Goal: Information Seeking & Learning: Learn about a topic

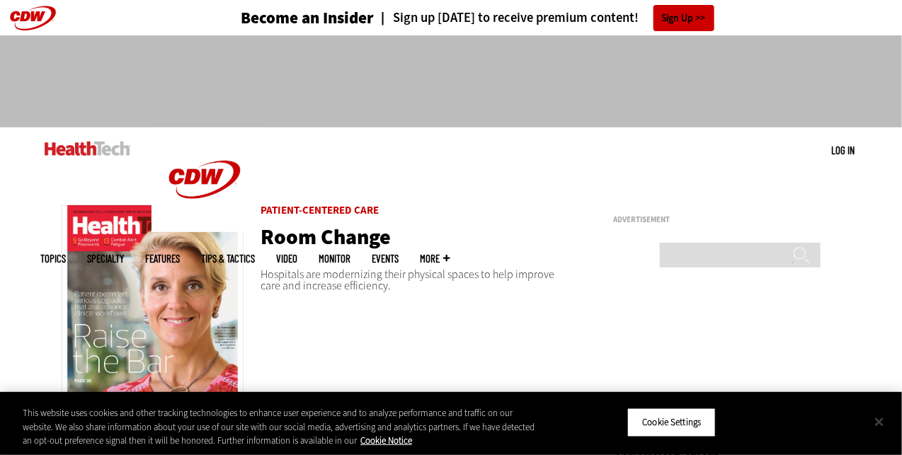
click at [886, 424] on button "Close" at bounding box center [879, 422] width 31 height 31
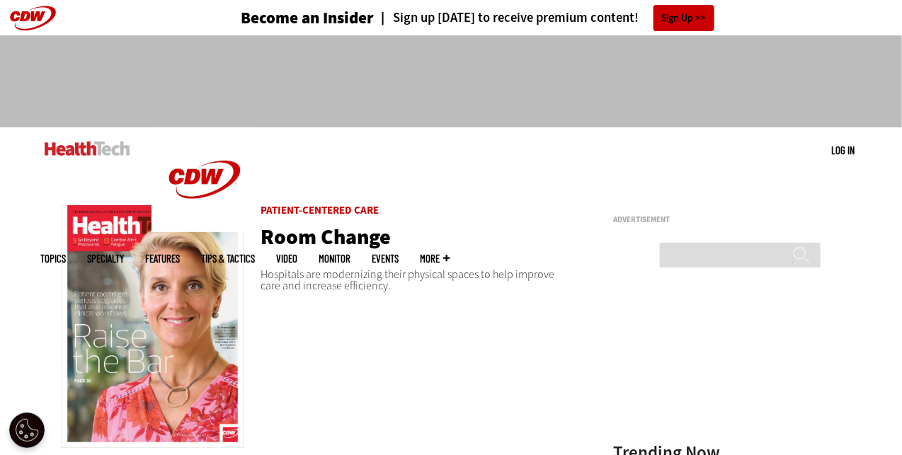
click at [166, 300] on img at bounding box center [153, 326] width 182 height 243
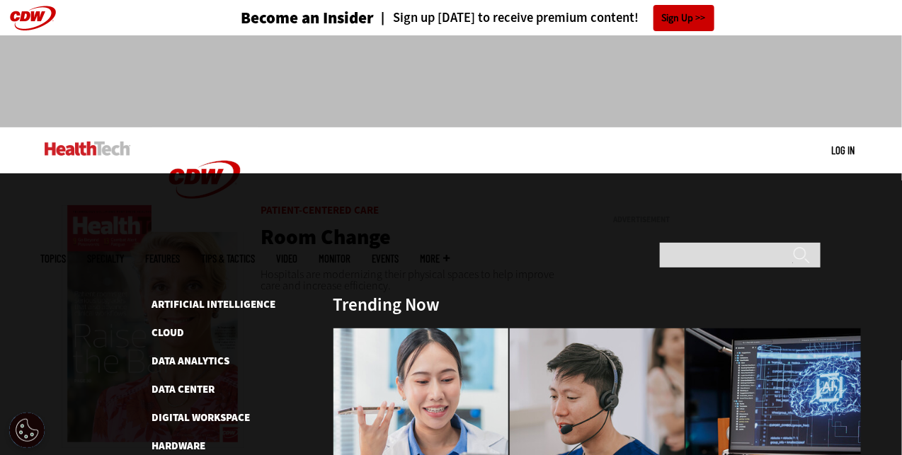
click at [66, 254] on span "Topics" at bounding box center [52, 259] width 25 height 11
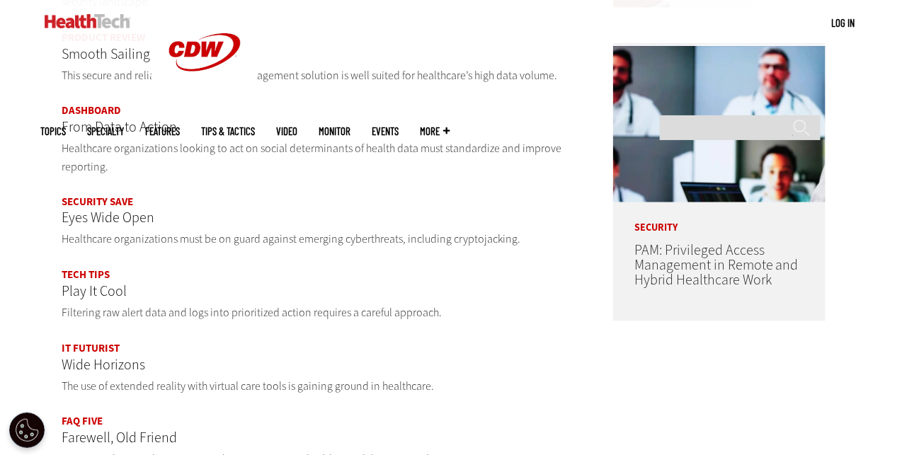
scroll to position [779, 0]
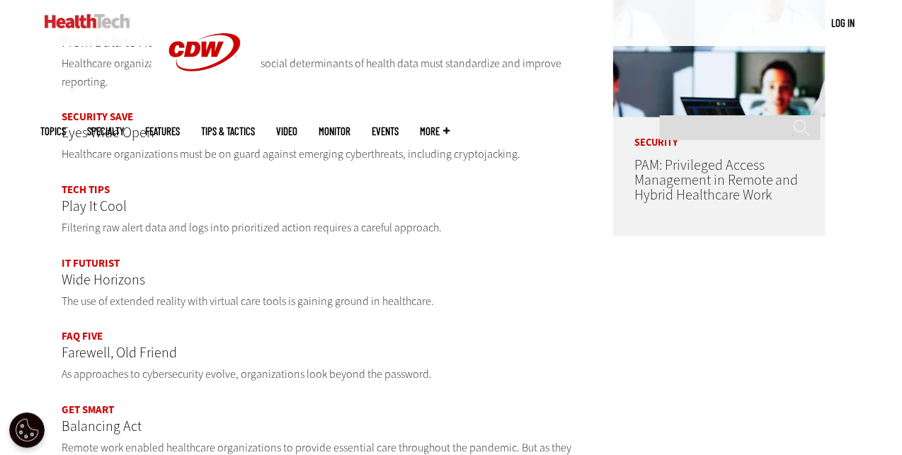
click at [101, 258] on link "IT Futurist" at bounding box center [91, 264] width 58 height 14
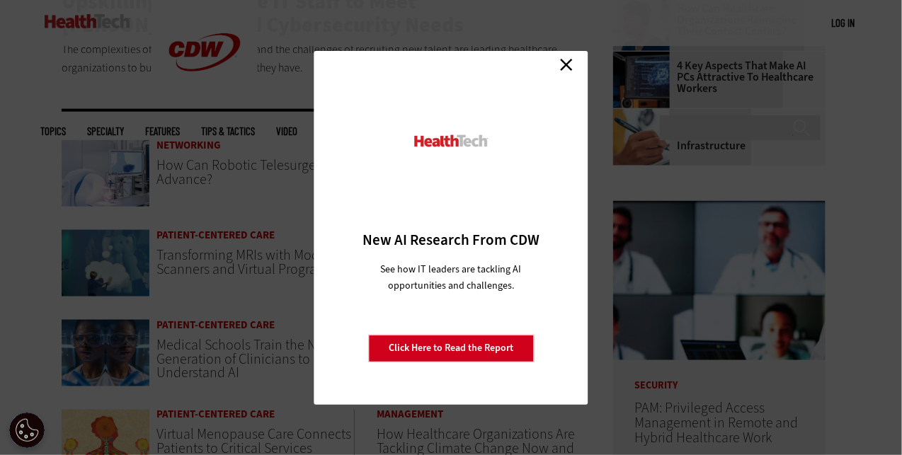
scroll to position [467, 0]
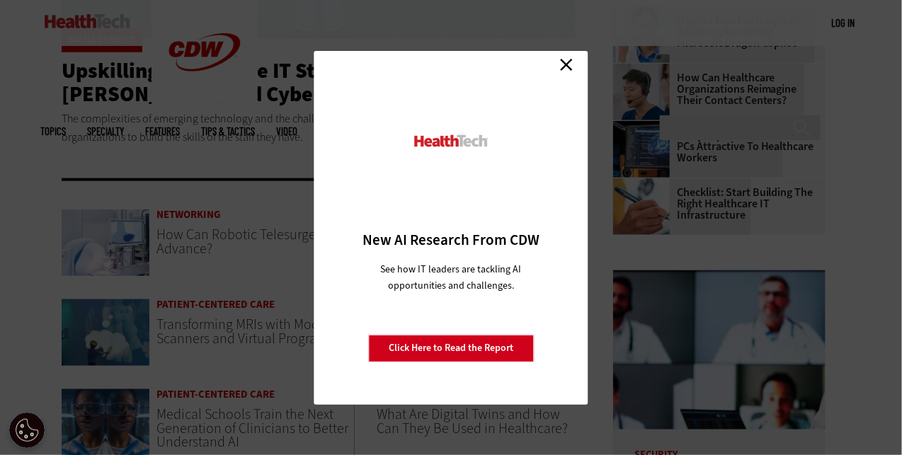
drag, startPoint x: 563, startPoint y: 69, endPoint x: 544, endPoint y: 69, distance: 19.1
click at [562, 69] on link "Close" at bounding box center [566, 65] width 21 height 21
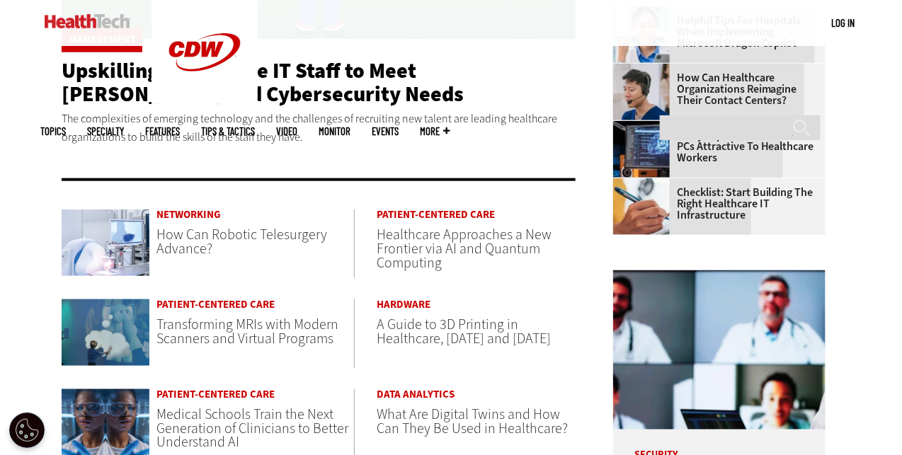
scroll to position [0, 0]
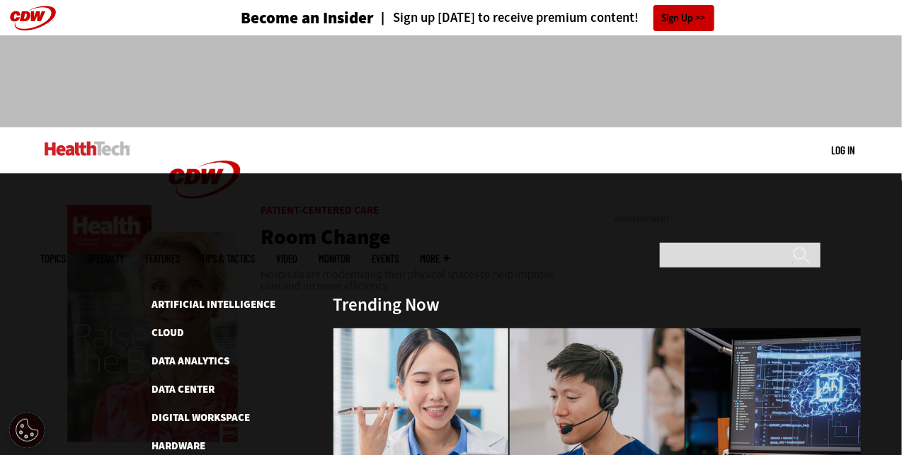
click at [618, 149] on div "MENU Log in Mobile menu Topics Artificial Intelligence Cloud Data Analytics Dat…" at bounding box center [451, 150] width 822 height 46
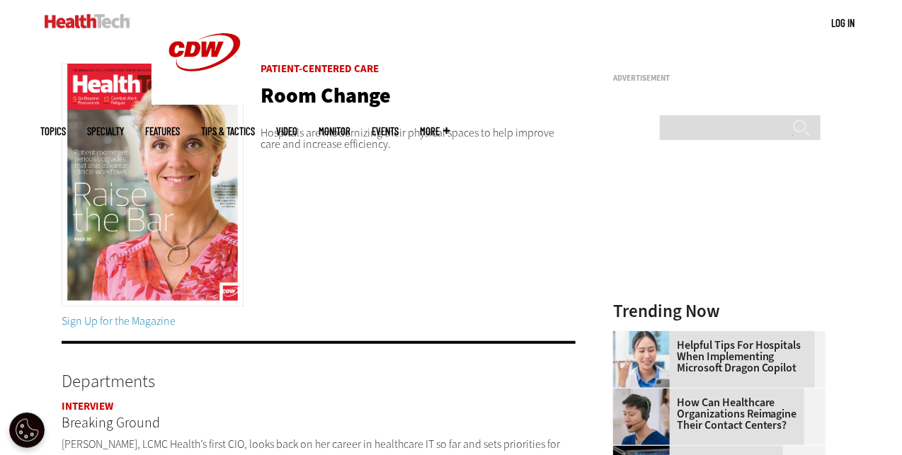
scroll to position [354, 0]
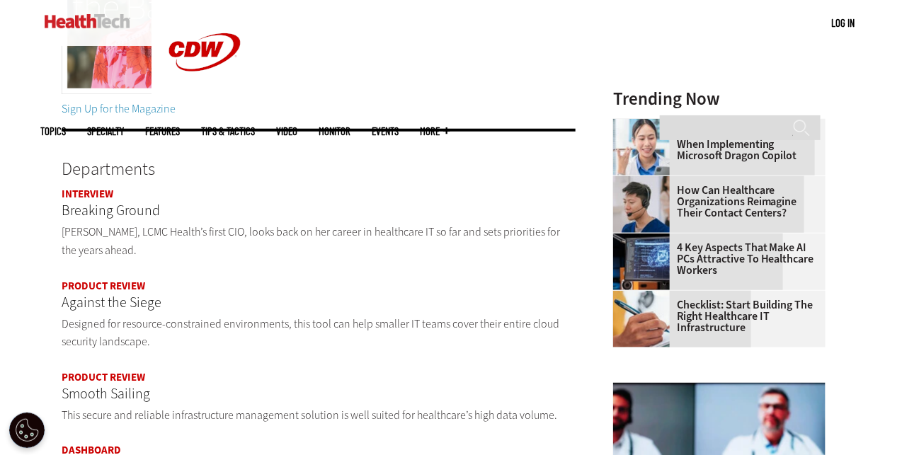
click at [81, 189] on link "Interview" at bounding box center [88, 194] width 52 height 14
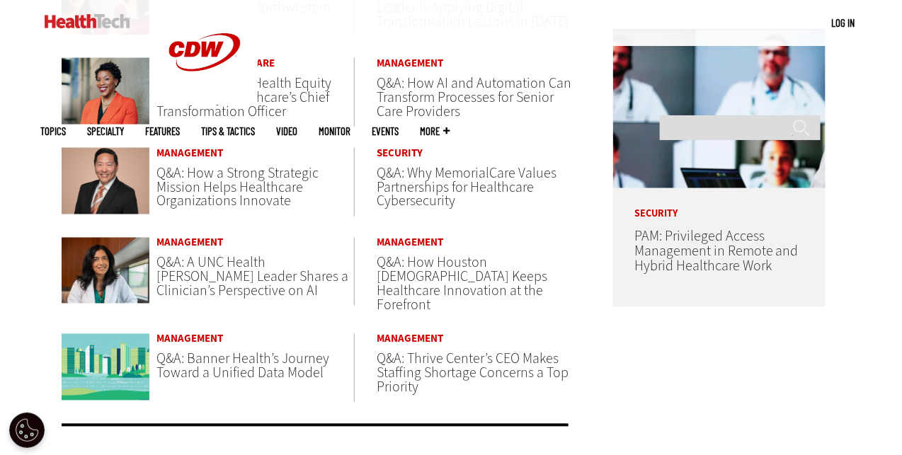
scroll to position [921, 0]
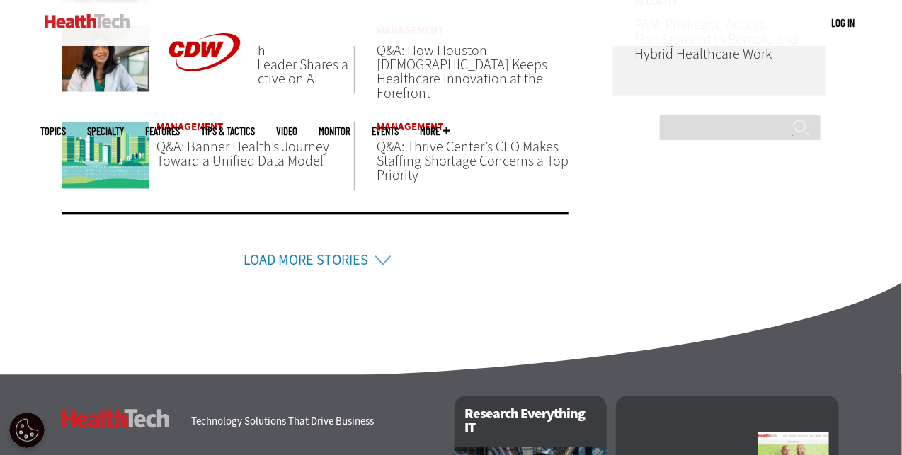
click at [341, 258] on link "Load More Stories" at bounding box center [306, 260] width 125 height 19
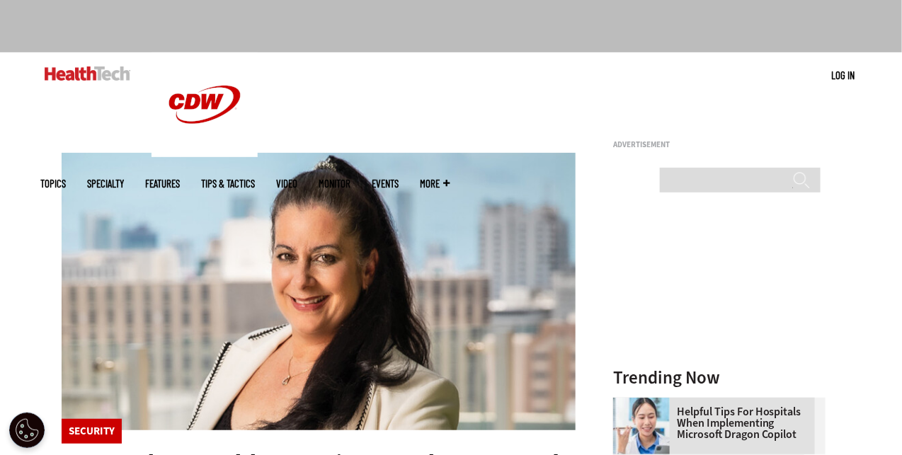
scroll to position [0, 0]
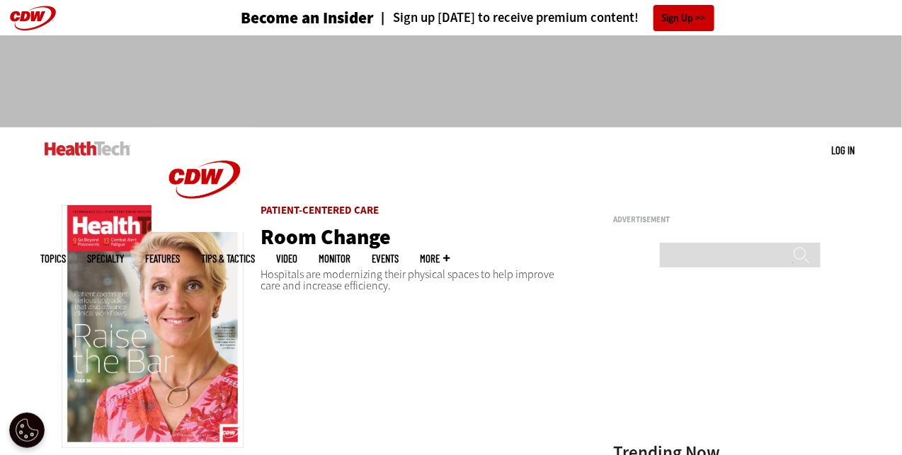
click at [312, 209] on link "Patient-Centered Care" at bounding box center [320, 210] width 118 height 14
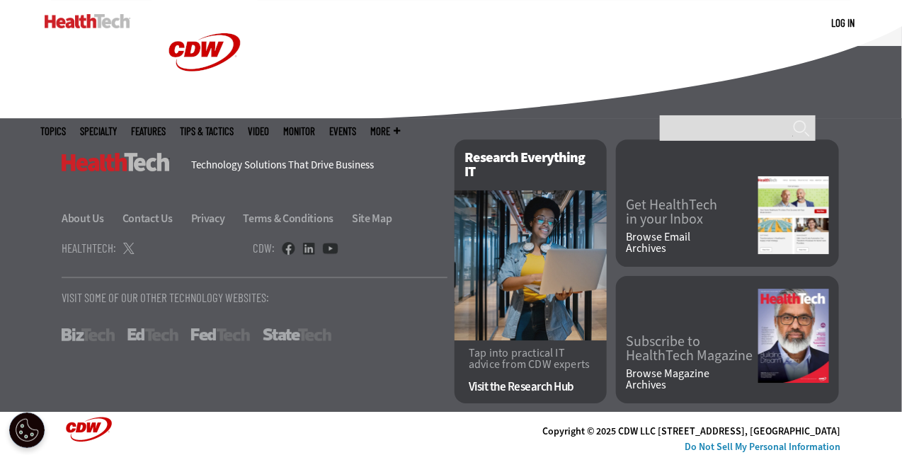
scroll to position [2833, 0]
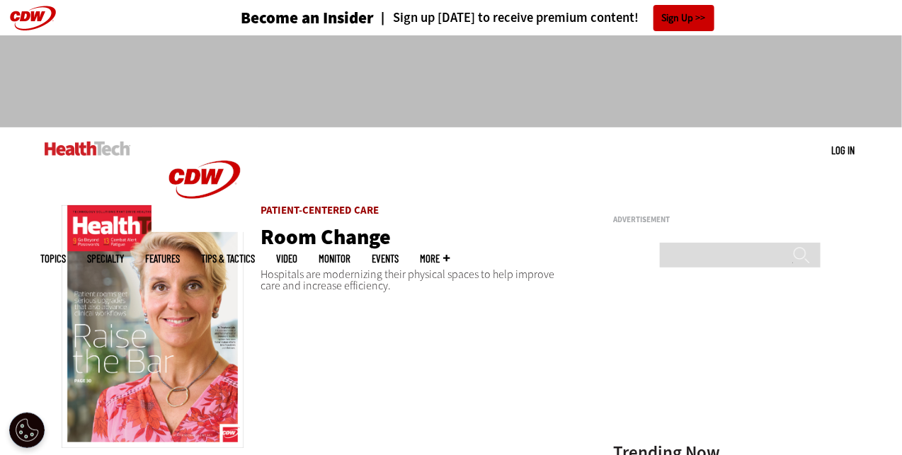
click at [346, 212] on link "Patient-Centered Care" at bounding box center [320, 210] width 118 height 14
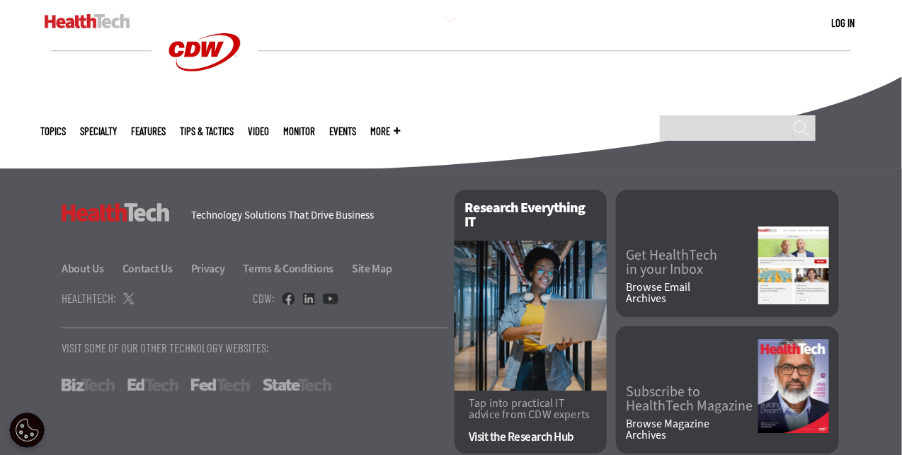
scroll to position [3203, 0]
